Goal: Transaction & Acquisition: Subscribe to service/newsletter

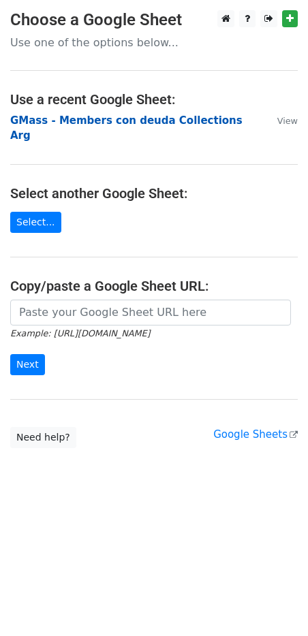
click at [69, 118] on strong "GMass - Members con deuda Collections Arg" at bounding box center [126, 128] width 232 height 28
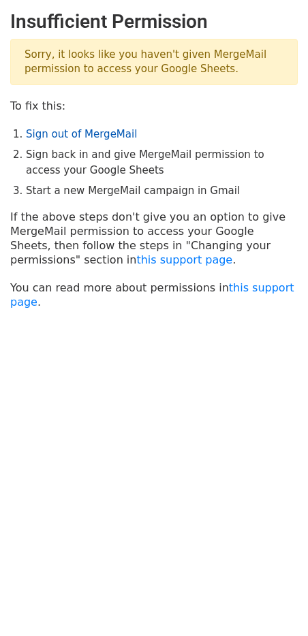
click at [98, 133] on link "Sign out of MergeMail" at bounding box center [81, 134] width 111 height 12
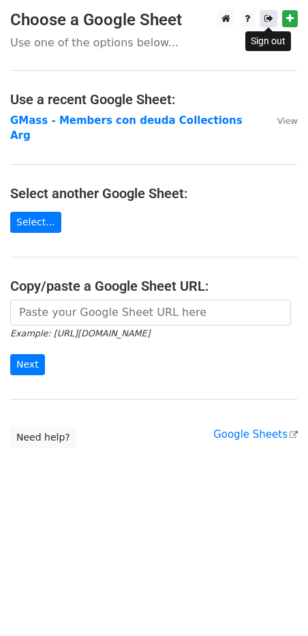
click at [262, 20] on link at bounding box center [268, 18] width 17 height 17
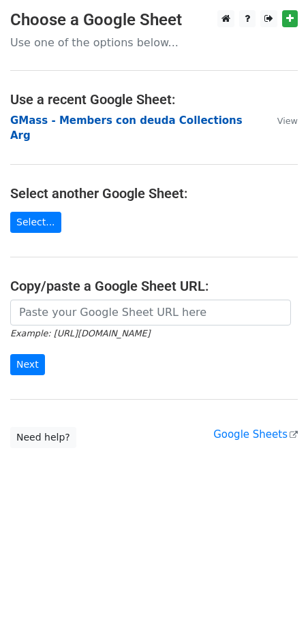
click at [90, 120] on strong "GMass - Members con deuda Collections Arg" at bounding box center [126, 128] width 232 height 28
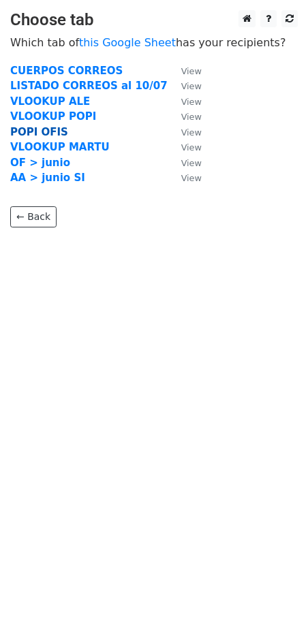
click at [54, 135] on strong "POPI OFIS" at bounding box center [39, 132] width 58 height 12
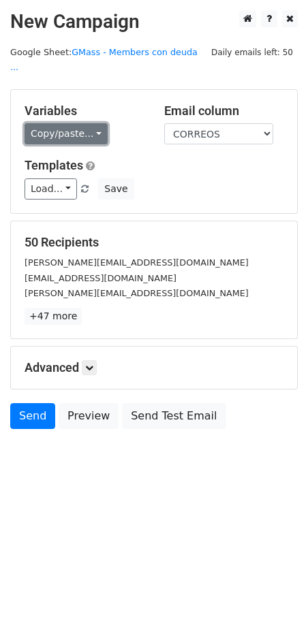
click at [92, 123] on link "Copy/paste..." at bounding box center [66, 133] width 83 height 21
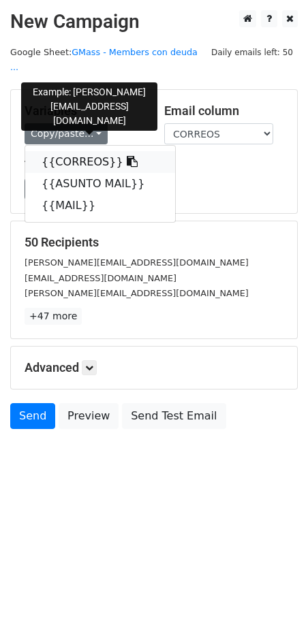
click at [127, 156] on icon at bounding box center [132, 161] width 11 height 11
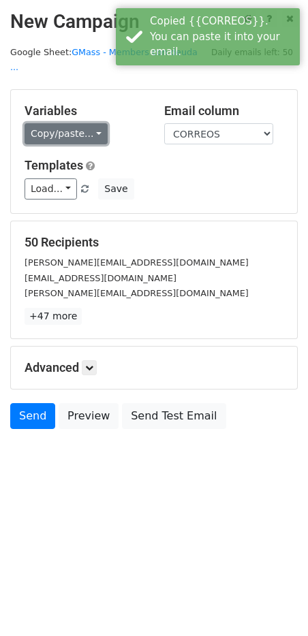
click at [88, 123] on link "Copy/paste..." at bounding box center [66, 133] width 83 height 21
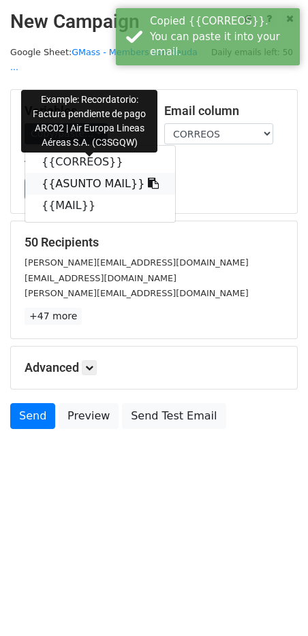
click at [148, 178] on icon at bounding box center [153, 183] width 11 height 11
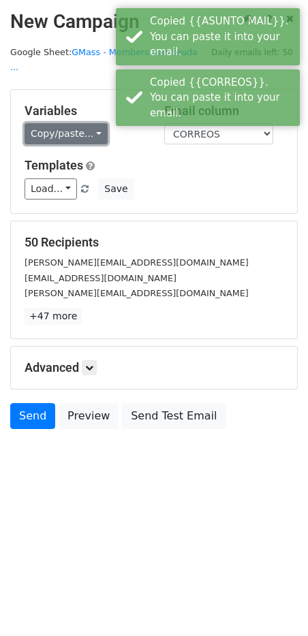
click at [93, 123] on link "Copy/paste..." at bounding box center [66, 133] width 83 height 21
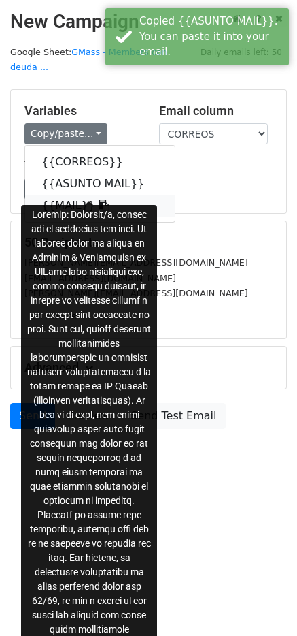
click at [99, 199] on icon at bounding box center [104, 204] width 11 height 11
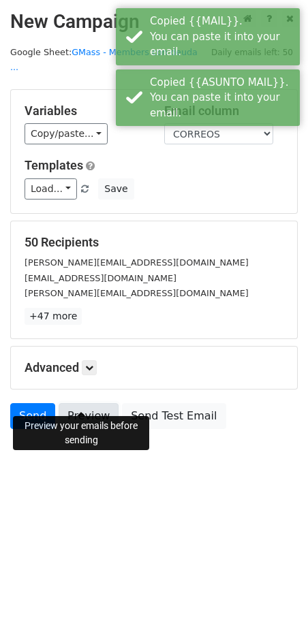
click at [85, 403] on link "Preview" at bounding box center [89, 416] width 60 height 26
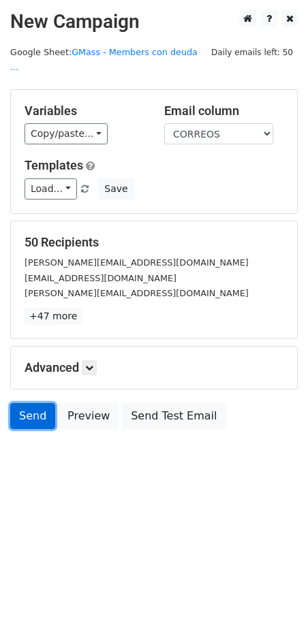
click at [44, 403] on link "Send" at bounding box center [32, 416] width 45 height 26
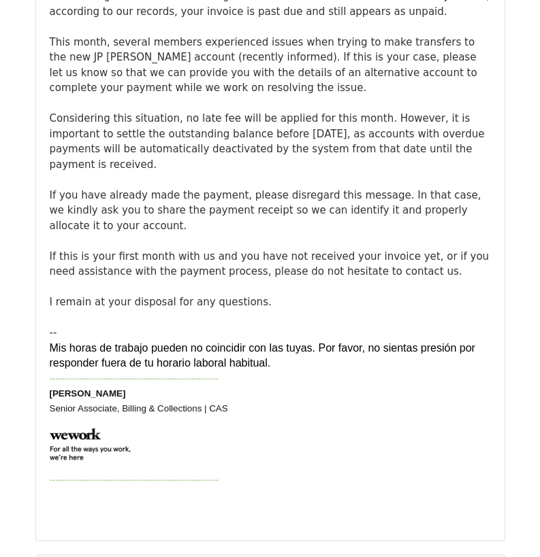
scroll to position [1021, 0]
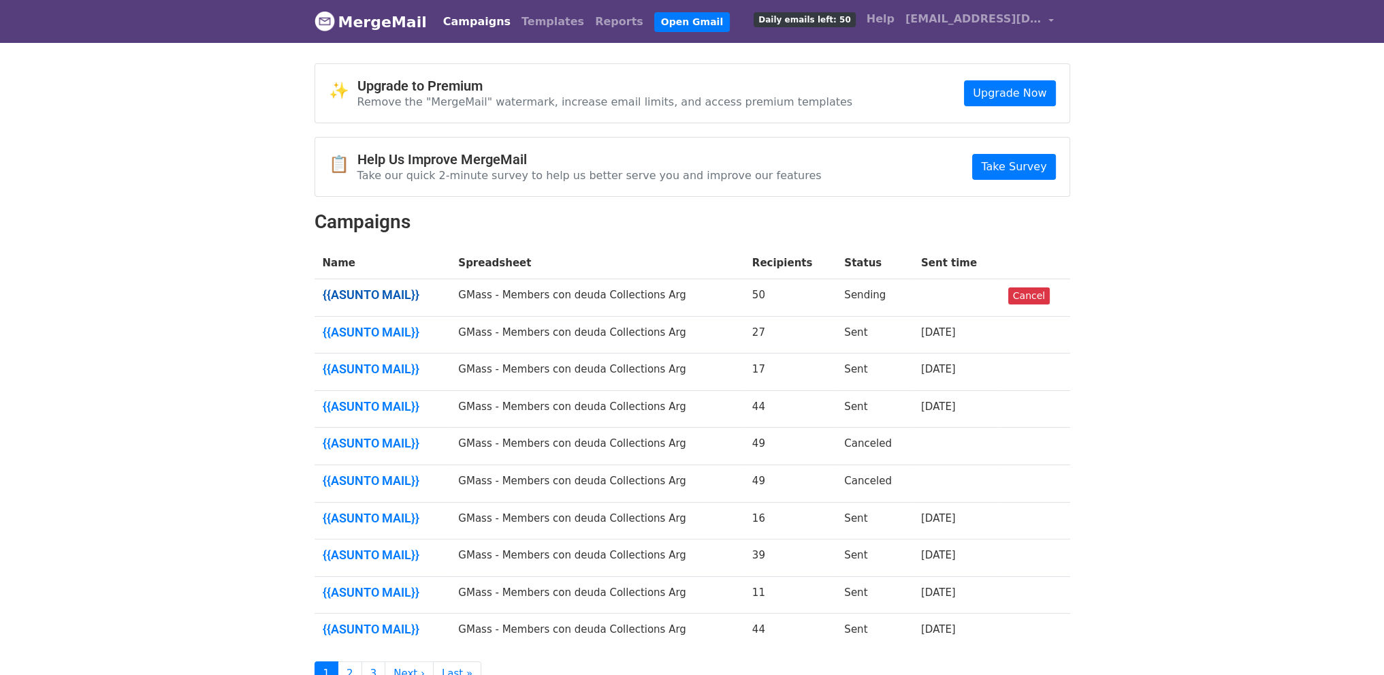
click at [401, 287] on link "{{ASUNTO MAIL}}" at bounding box center [383, 294] width 120 height 15
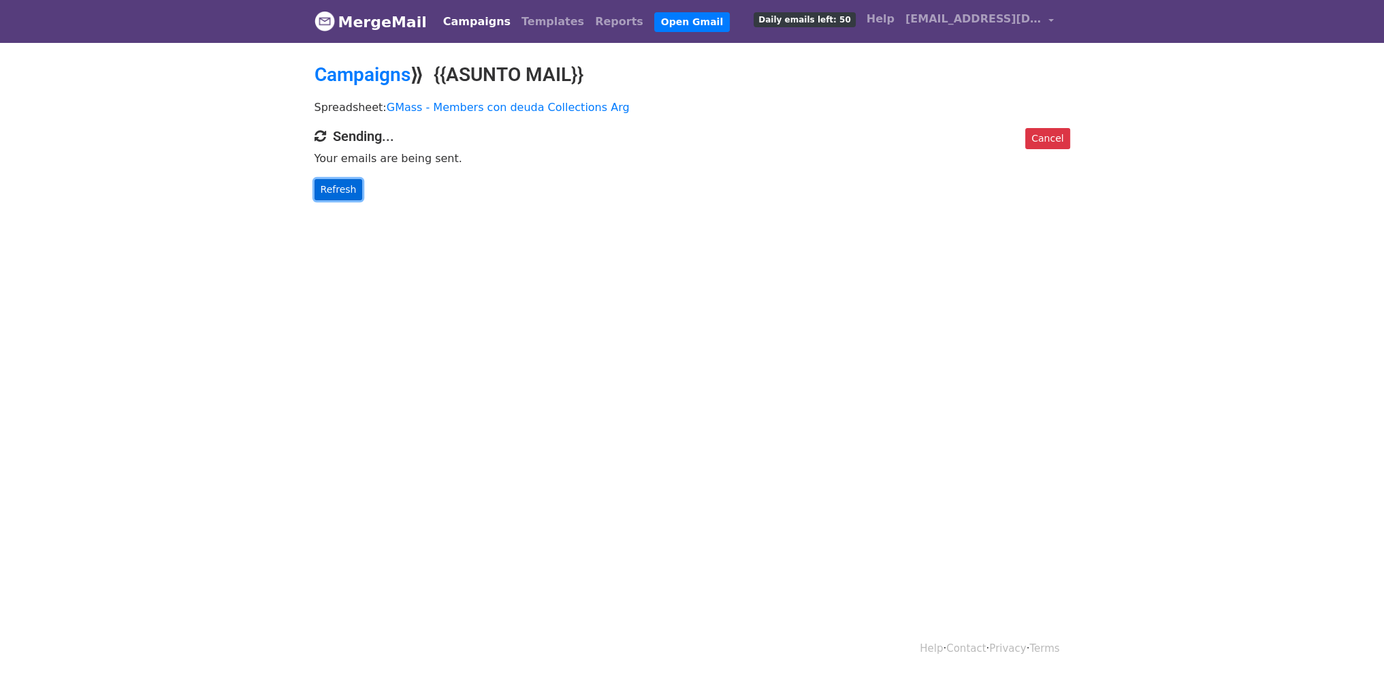
click at [334, 197] on link "Refresh" at bounding box center [338, 189] width 48 height 21
click at [319, 189] on link "Refresh" at bounding box center [338, 189] width 48 height 21
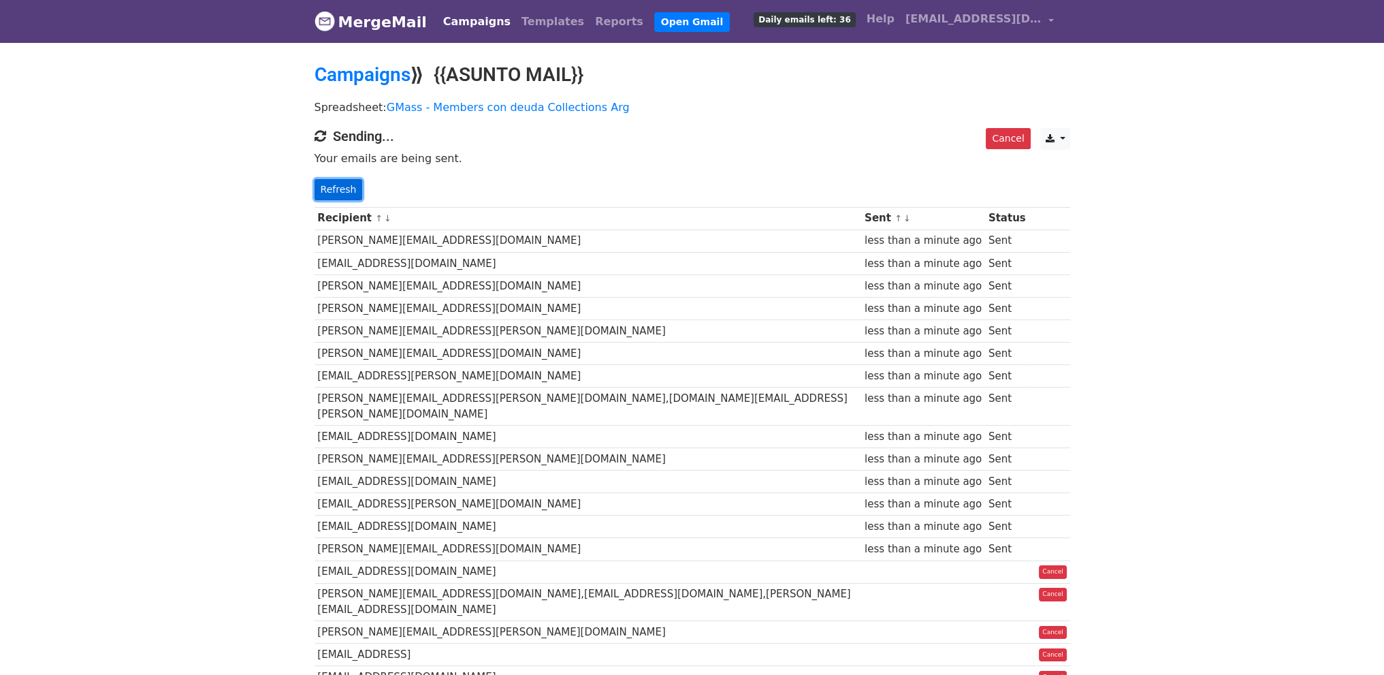
click at [336, 187] on link "Refresh" at bounding box center [338, 189] width 48 height 21
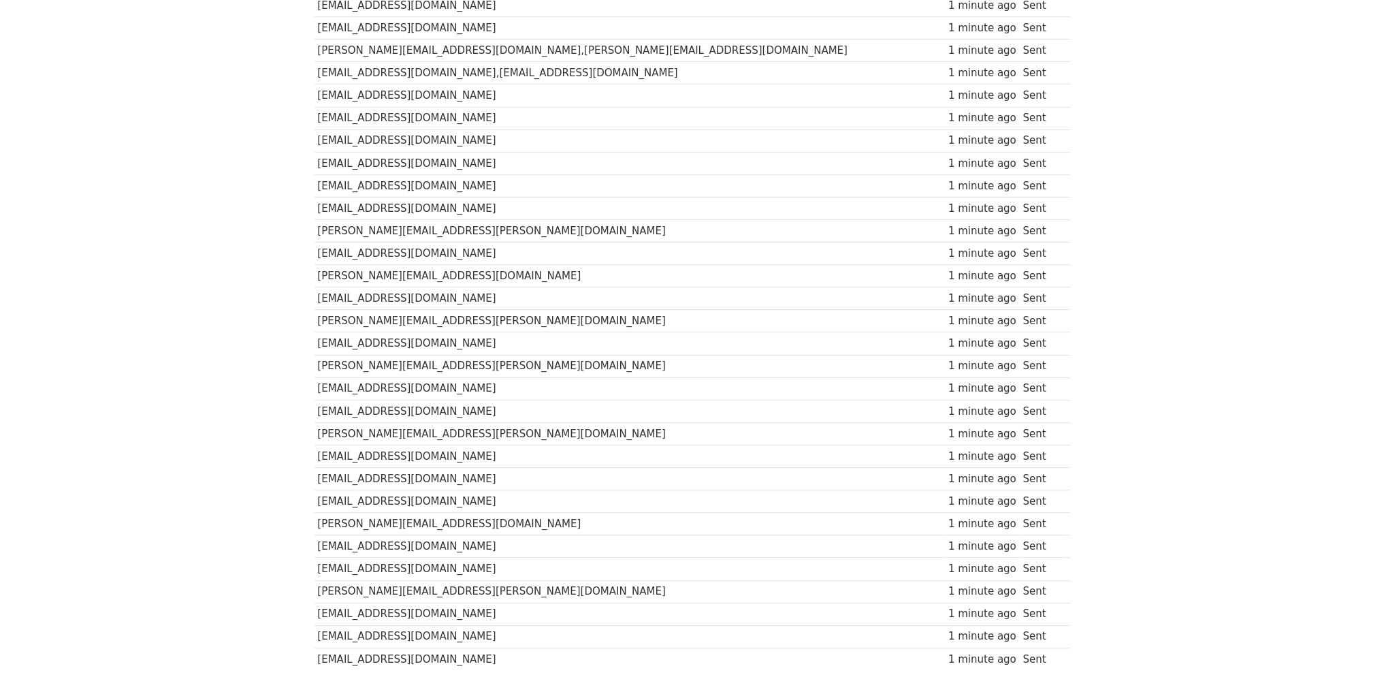
scroll to position [792, 0]
